Goal: Task Accomplishment & Management: Manage account settings

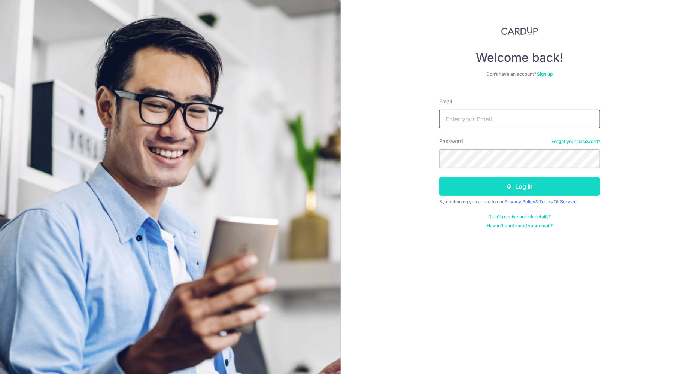
type input "[EMAIL_ADDRESS][DOMAIN_NAME]"
click at [509, 187] on icon "submit" at bounding box center [510, 187] width 6 height 6
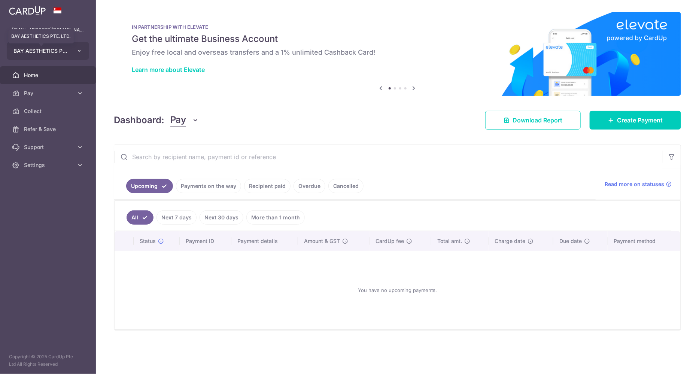
click at [67, 52] on span "BAY AESTHETICS PTE. LTD." at bounding box center [40, 50] width 55 height 7
